Goal: Check status: Check status

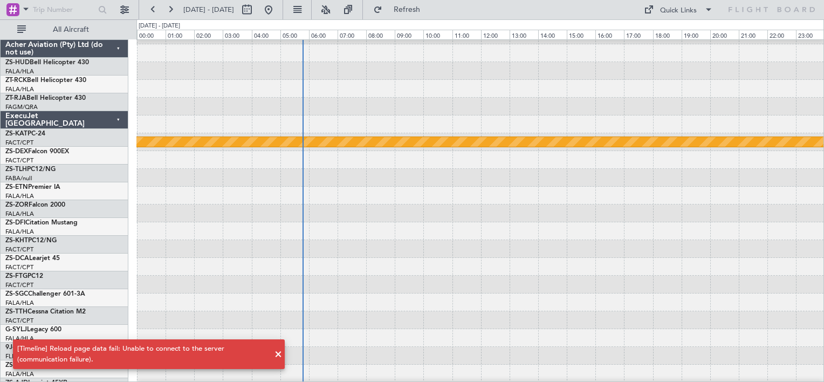
scroll to position [316, 0]
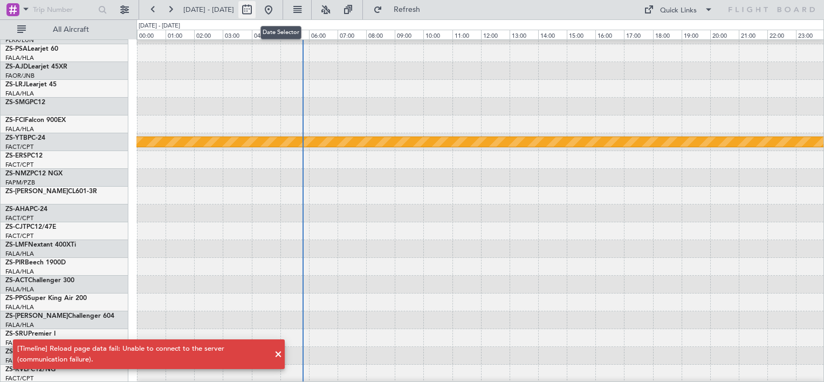
click at [256, 15] on button at bounding box center [246, 9] width 17 height 17
select select "9"
select select "2025"
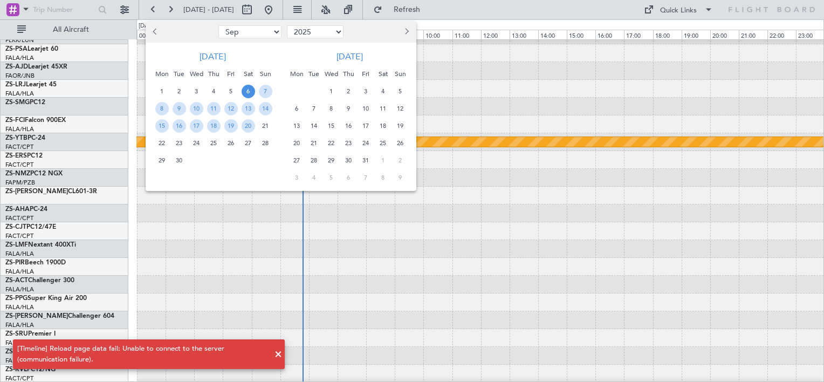
click at [248, 87] on span "6" at bounding box center [248, 91] width 13 height 13
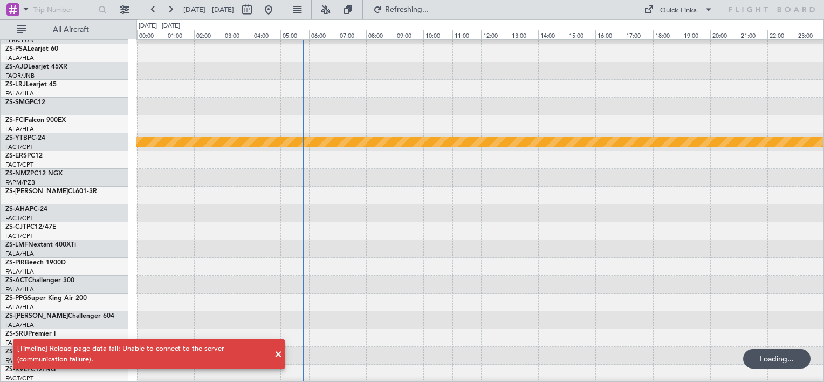
click at [248, 87] on div at bounding box center [479, 89] width 687 height 18
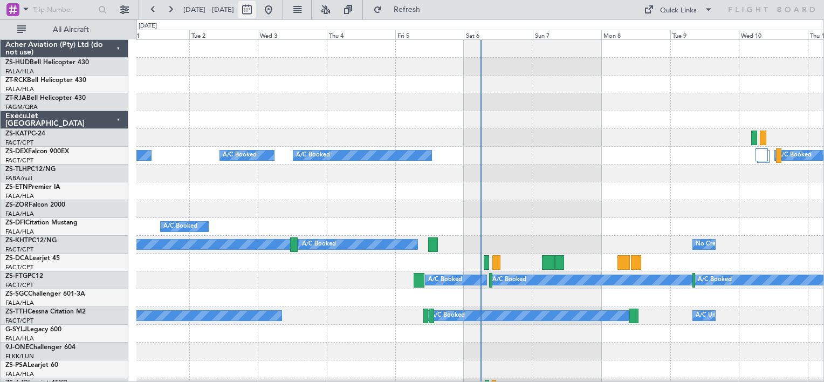
click at [256, 12] on button at bounding box center [246, 9] width 17 height 17
select select "9"
select select "2025"
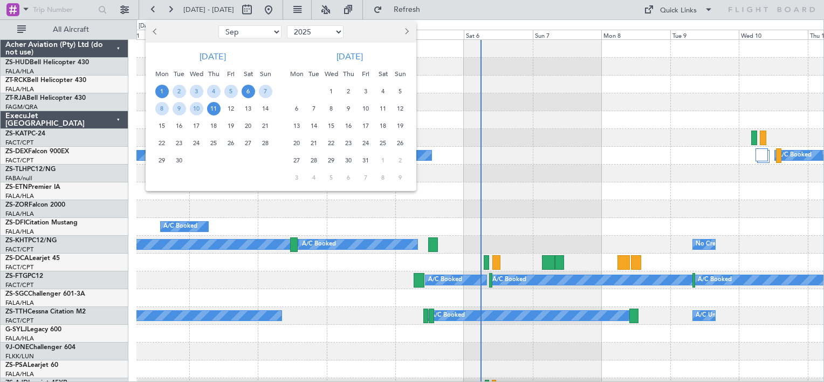
click at [246, 93] on span "6" at bounding box center [248, 91] width 13 height 13
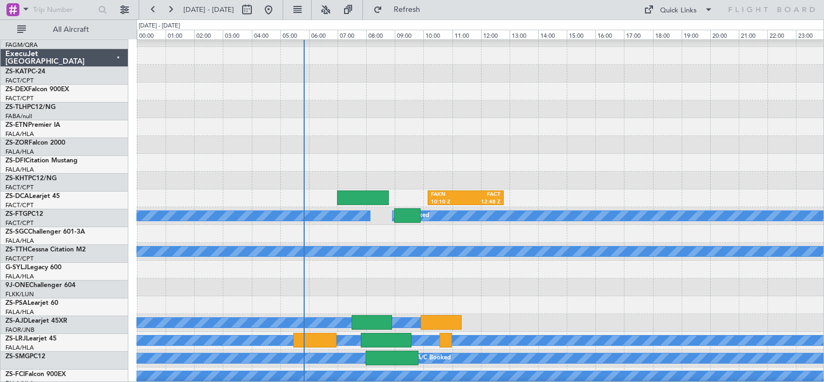
scroll to position [65, 0]
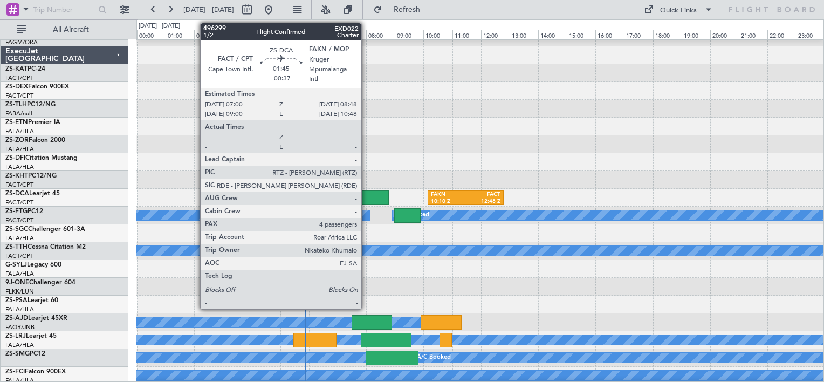
click at [366, 198] on div at bounding box center [363, 197] width 52 height 15
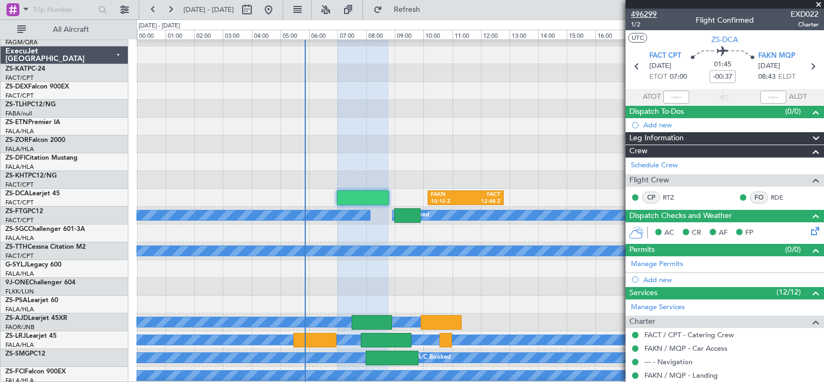
click at [649, 13] on span "496299" at bounding box center [644, 14] width 26 height 11
click at [819, 4] on span at bounding box center [818, 5] width 11 height 10
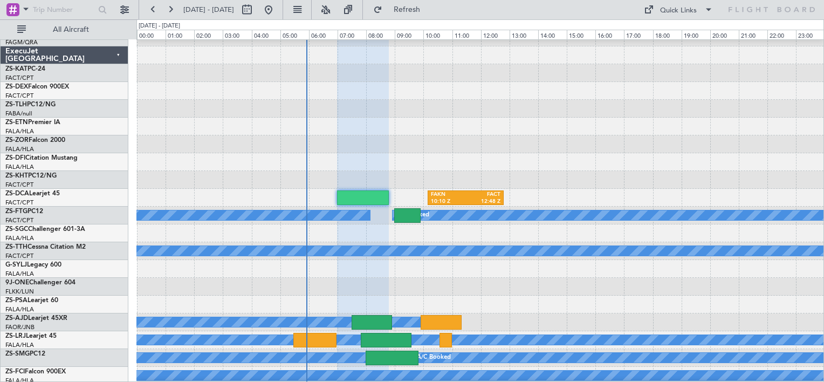
type input "0"
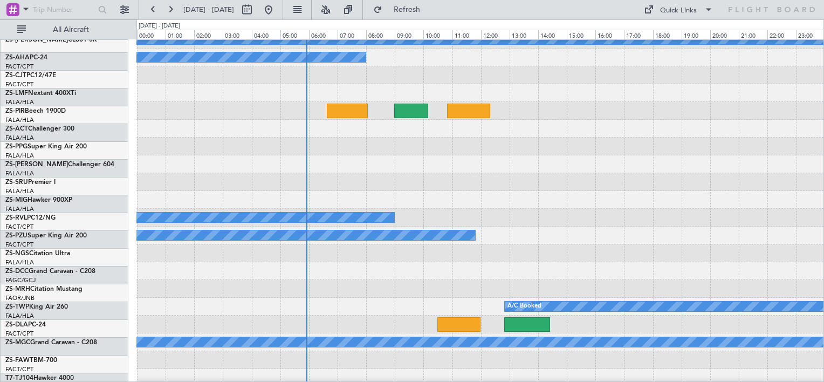
scroll to position [475, 0]
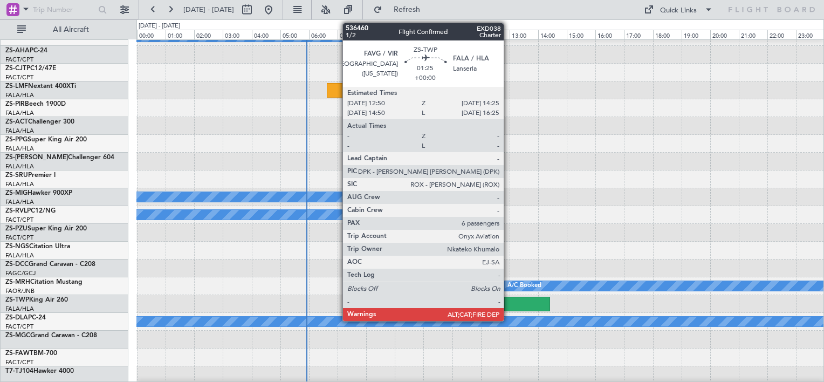
click at [509, 303] on div at bounding box center [527, 304] width 46 height 15
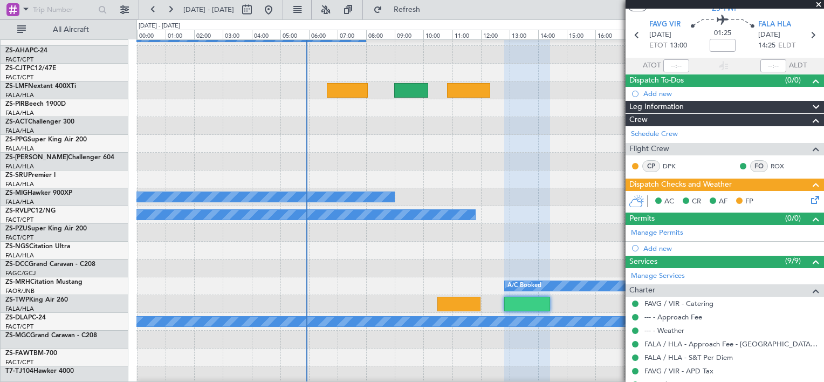
scroll to position [0, 0]
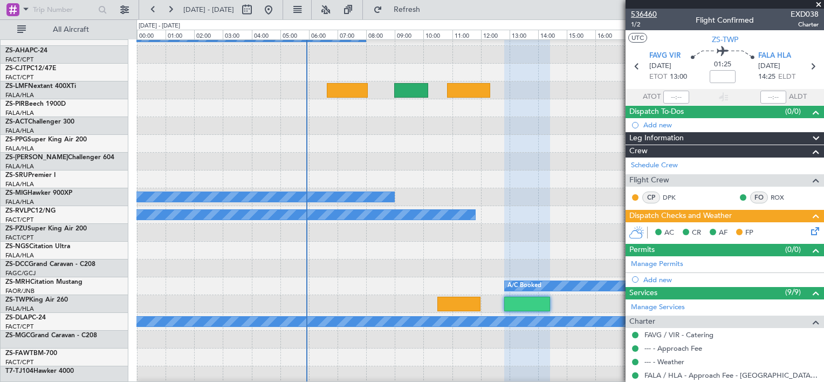
click at [636, 15] on span "536460" at bounding box center [644, 14] width 26 height 11
